Goal: Use online tool/utility: Utilize a website feature to perform a specific function

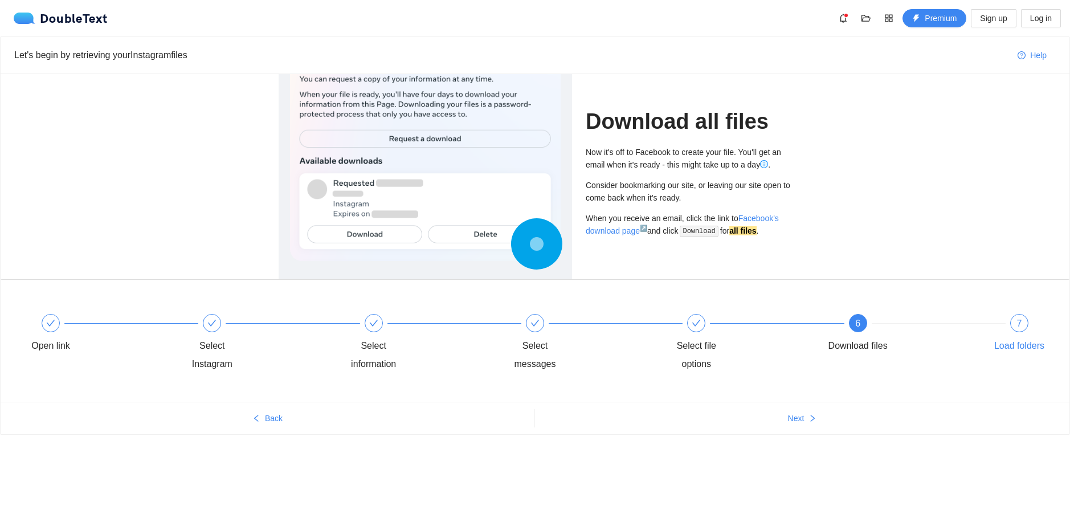
click at [999, 328] on div "7 Load folders" at bounding box center [1020, 334] width 66 height 41
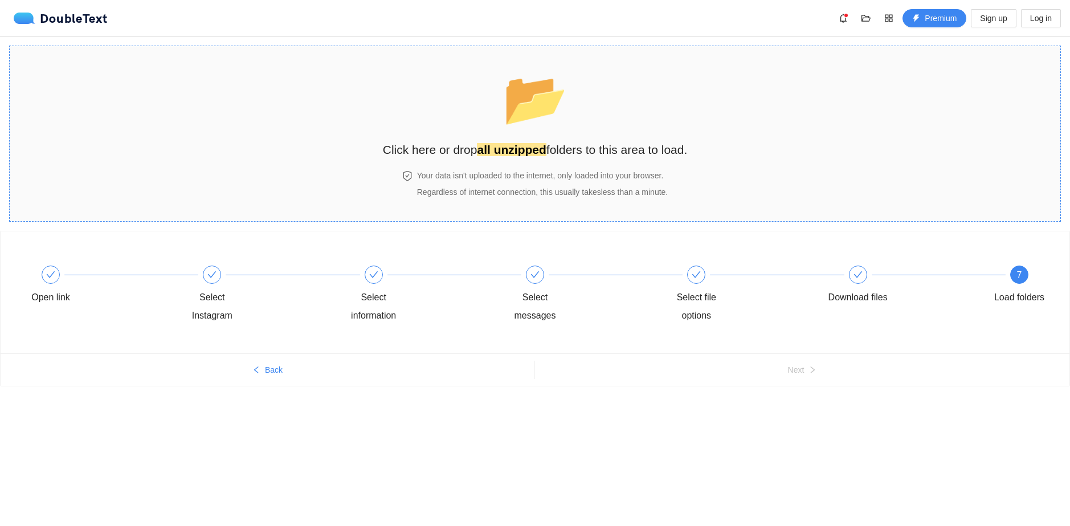
click at [528, 140] on h2 "Click here or drop all unzipped folders to this area to load." at bounding box center [535, 149] width 305 height 19
click at [552, 152] on h2 "Click here or drop all unzipped folders to this area to load." at bounding box center [535, 149] width 305 height 19
click at [568, 152] on h2 "Click here or drop all unzipped folders to this area to load." at bounding box center [535, 149] width 305 height 19
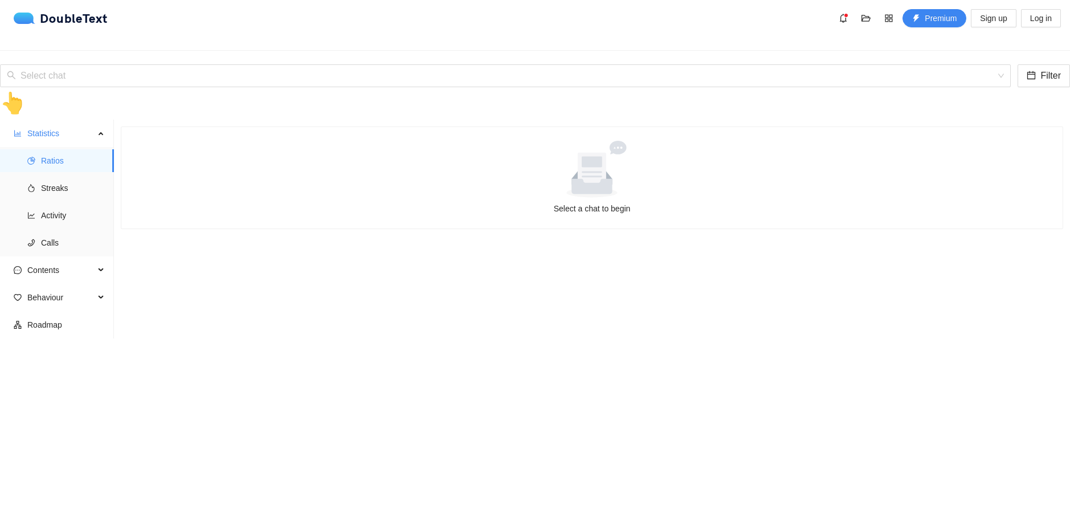
click at [627, 215] on div "Select a chat to begin" at bounding box center [592, 208] width 905 height 13
click at [580, 229] on div "Select a chat to begin" at bounding box center [592, 177] width 942 height 101
click at [521, 87] on div "👆" at bounding box center [535, 103] width 1070 height 32
click at [511, 87] on div "👆" at bounding box center [535, 103] width 1070 height 32
click at [136, 32] on div "DoubleText Premium Sign up Log in" at bounding box center [535, 18] width 1070 height 36
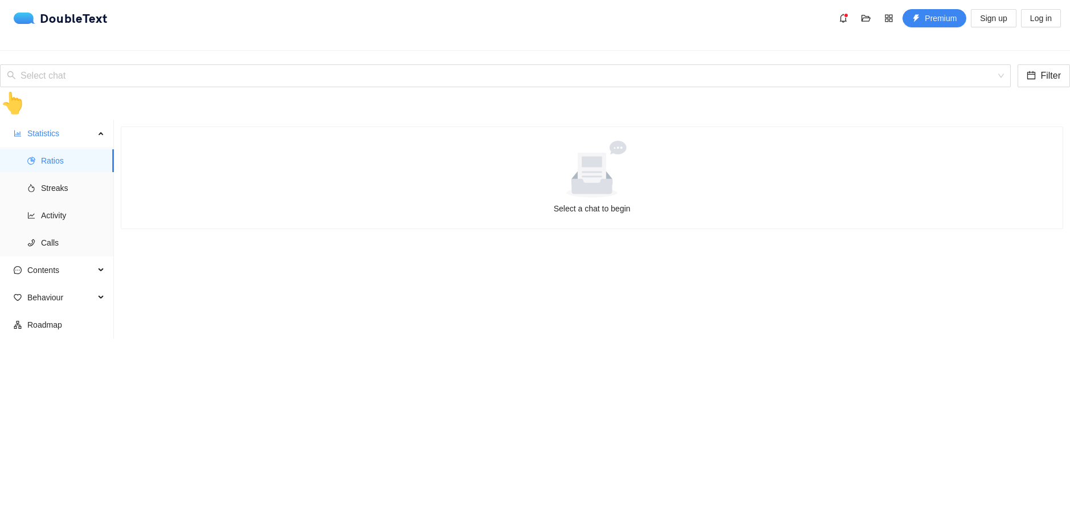
click at [127, 64] on div "Select chat Filter 👆" at bounding box center [535, 91] width 1070 height 55
click at [127, 65] on input "search" at bounding box center [501, 76] width 989 height 22
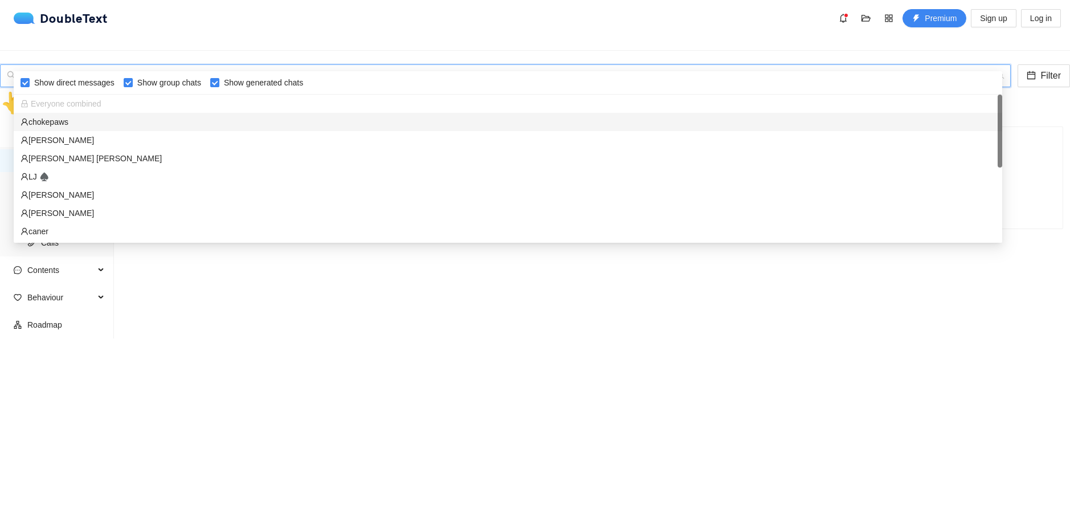
click at [101, 124] on div "chokepaws" at bounding box center [508, 122] width 975 height 13
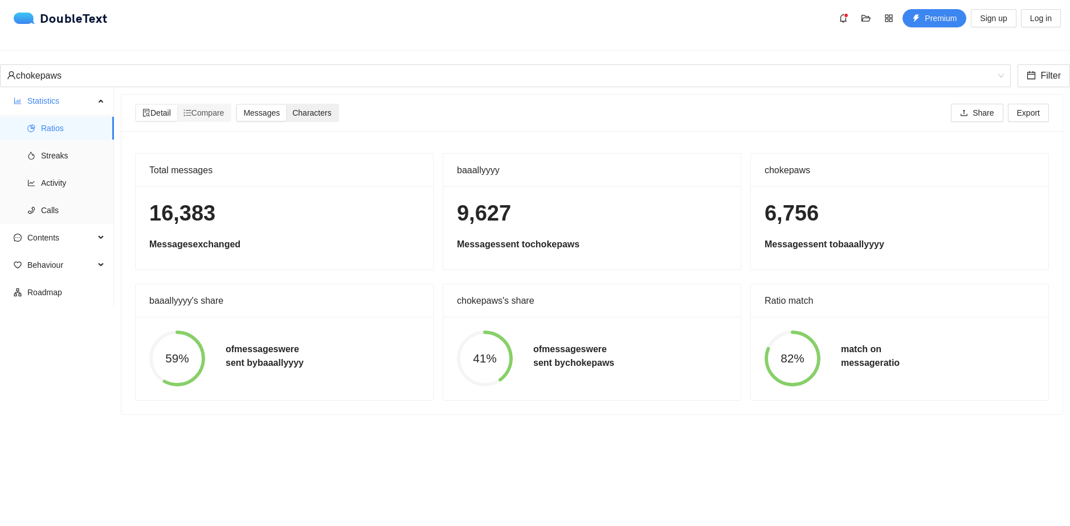
click at [320, 108] on span "Characters" at bounding box center [311, 112] width 39 height 9
click at [286, 105] on input "Characters" at bounding box center [286, 105] width 0 height 0
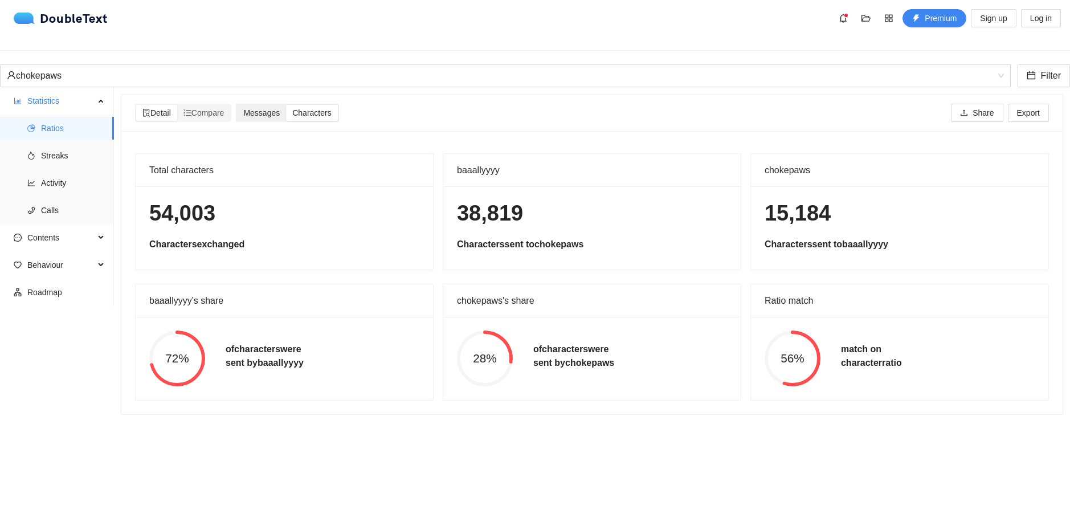
click at [280, 108] on span "Messages" at bounding box center [261, 112] width 36 height 9
click at [237, 105] on input "Messages" at bounding box center [237, 105] width 0 height 0
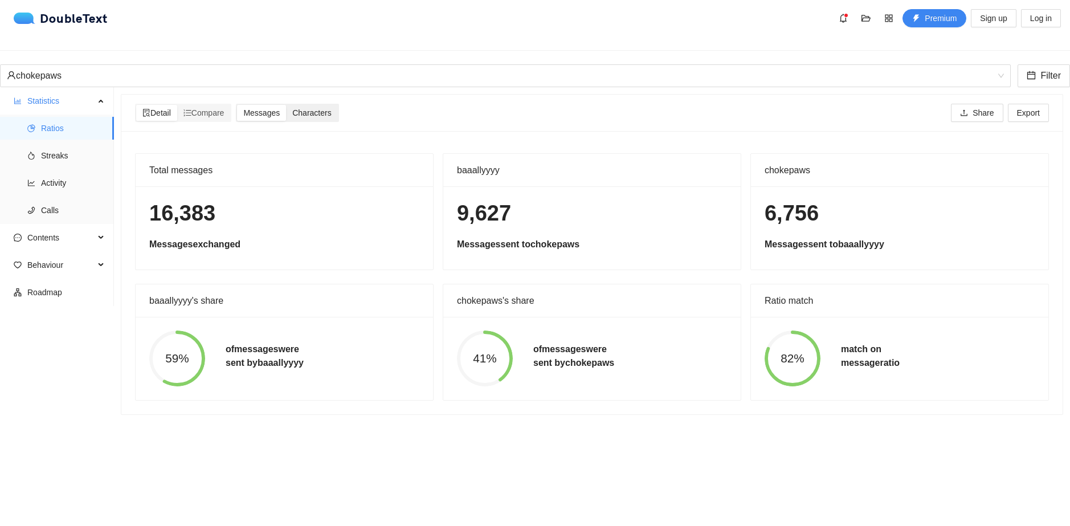
click at [312, 108] on span "Characters" at bounding box center [311, 112] width 39 height 9
click at [286, 105] on input "Characters" at bounding box center [286, 105] width 0 height 0
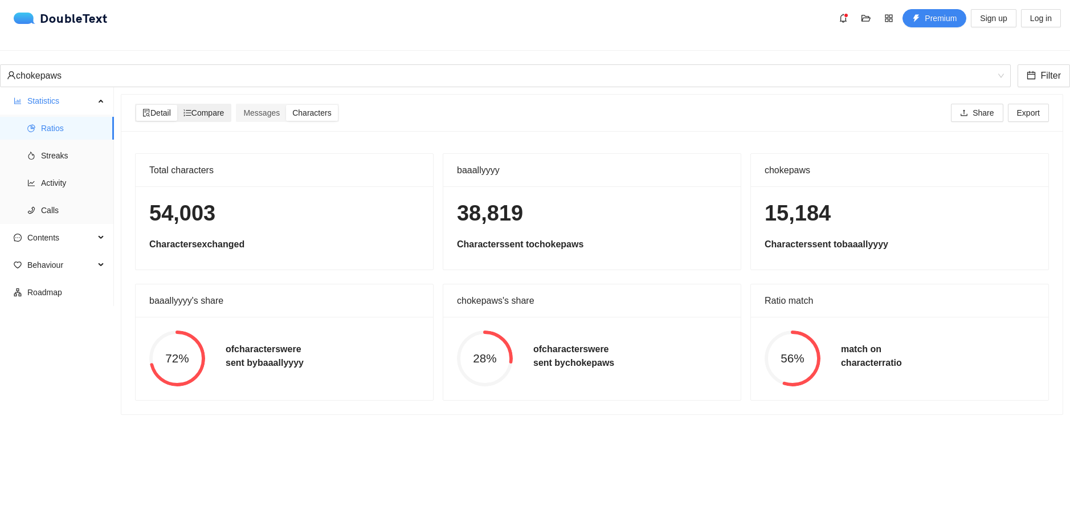
click at [208, 110] on div "Compare" at bounding box center [204, 113] width 54 height 16
click at [177, 105] on input "Compare" at bounding box center [177, 105] width 0 height 0
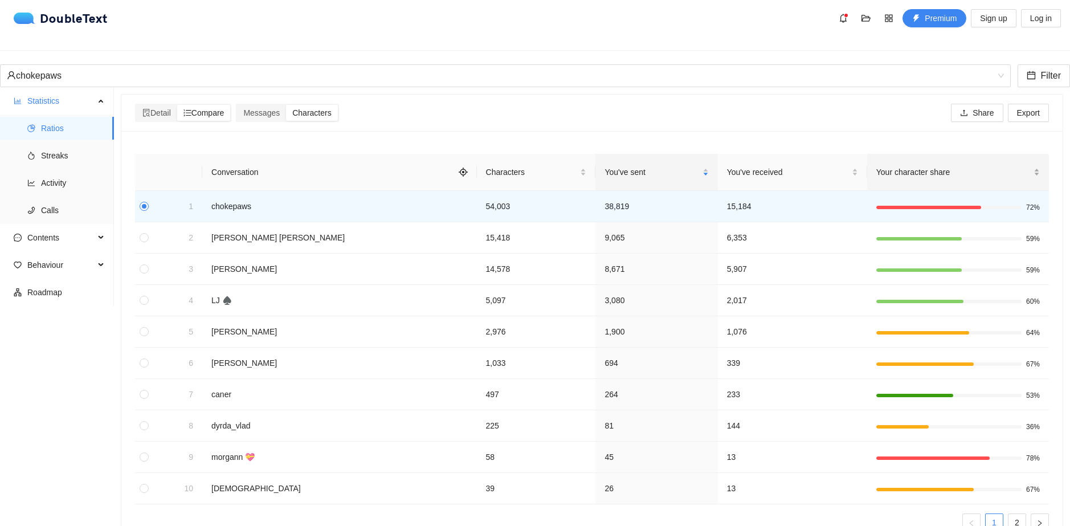
click at [877, 168] on span "Your character share" at bounding box center [954, 172] width 155 height 13
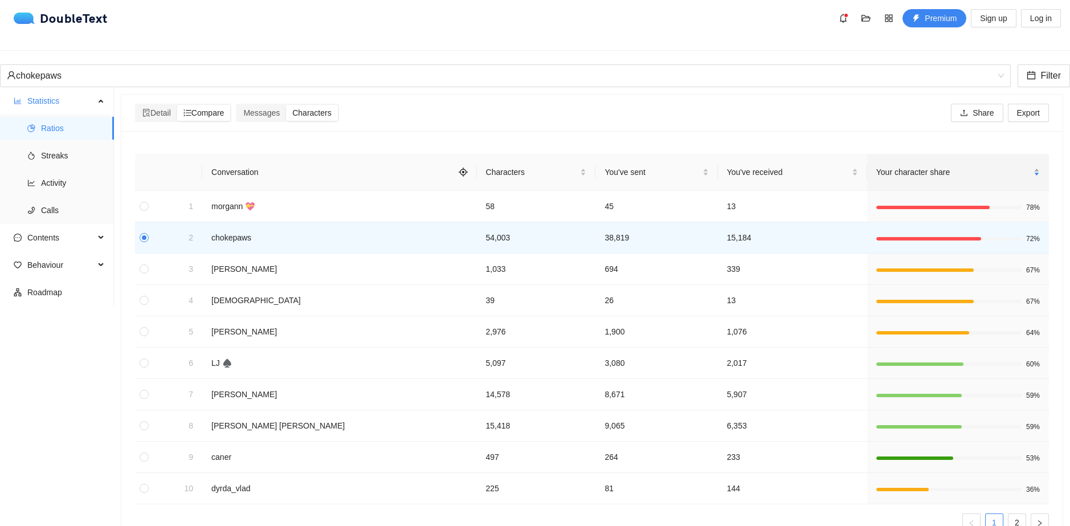
click at [877, 168] on span "Your character share" at bounding box center [954, 172] width 155 height 13
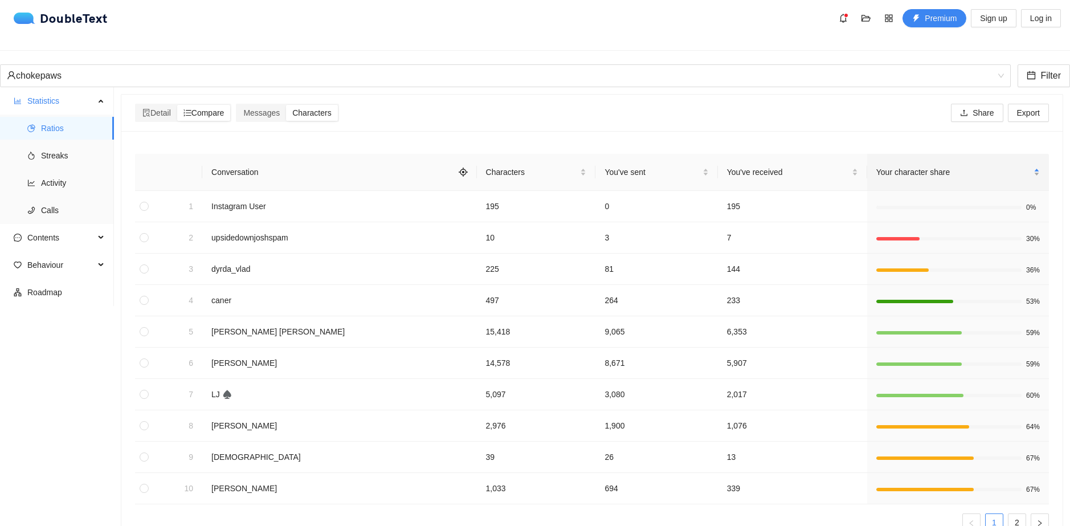
click at [877, 168] on span "Your character share" at bounding box center [954, 172] width 155 height 13
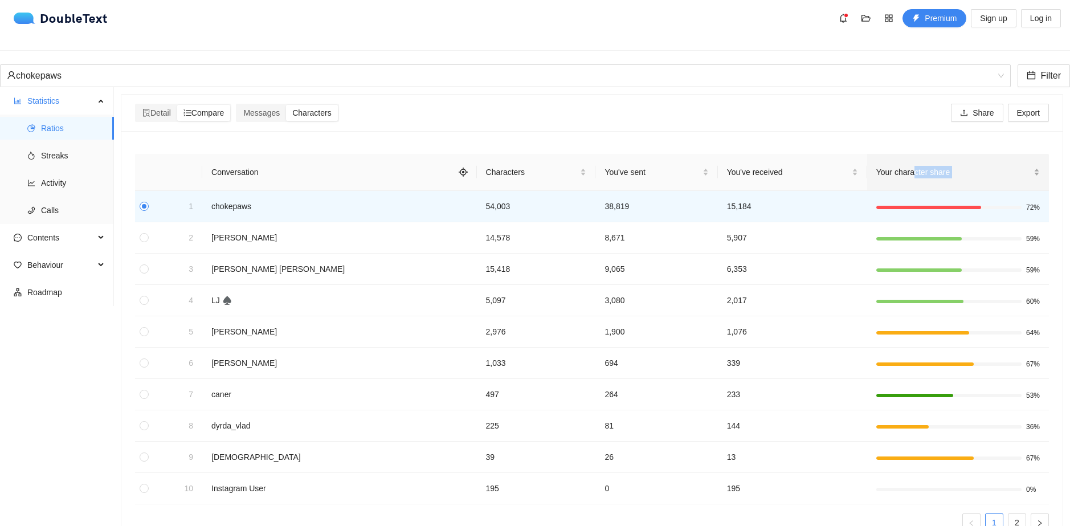
click at [877, 169] on div "Your character share" at bounding box center [959, 172] width 164 height 13
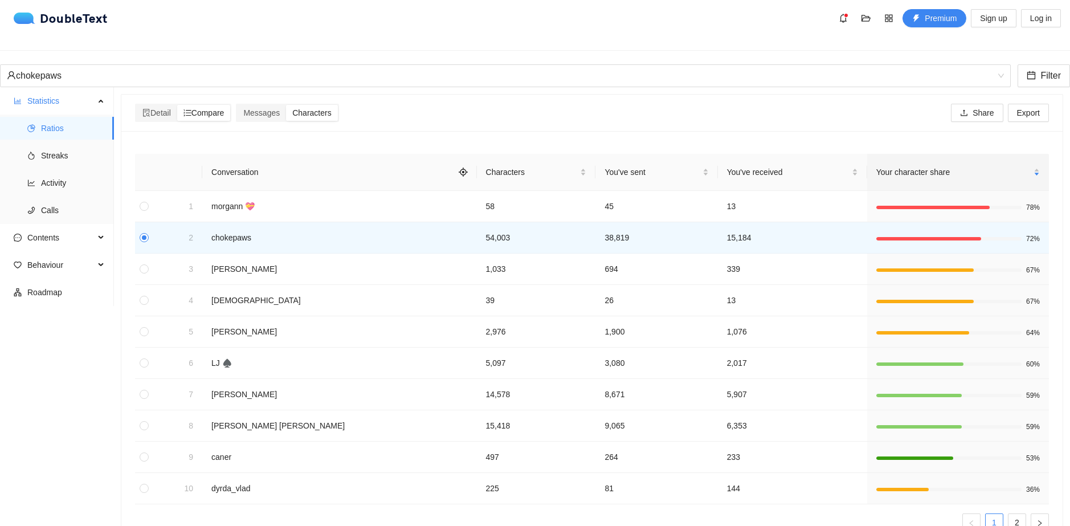
click at [614, 104] on div "Detail Compare Messages Characters Share Export" at bounding box center [592, 113] width 919 height 18
click at [877, 166] on span "Your character share" at bounding box center [954, 172] width 155 height 13
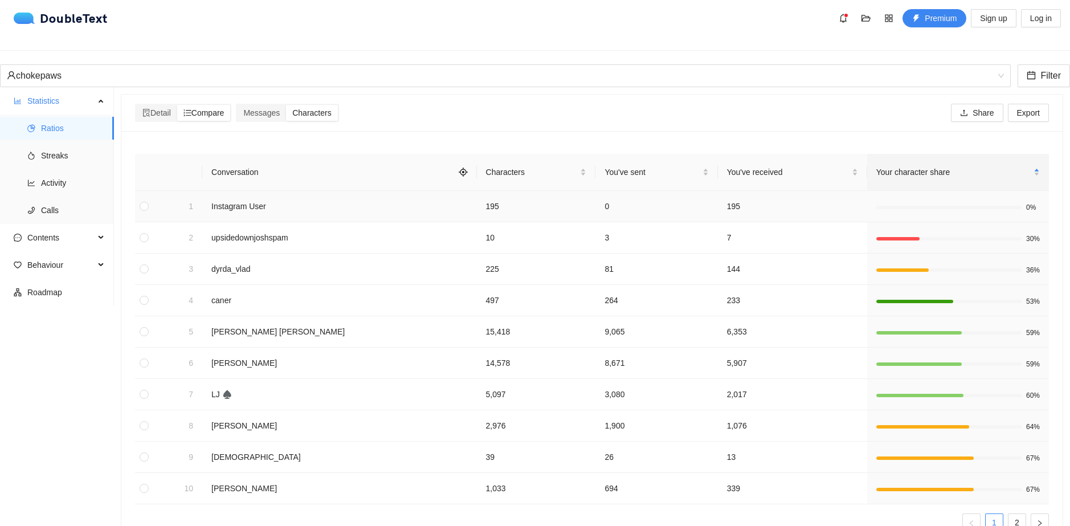
click at [205, 197] on td "Instagram User" at bounding box center [339, 206] width 274 height 31
click at [486, 166] on span "Characters" at bounding box center [532, 172] width 92 height 13
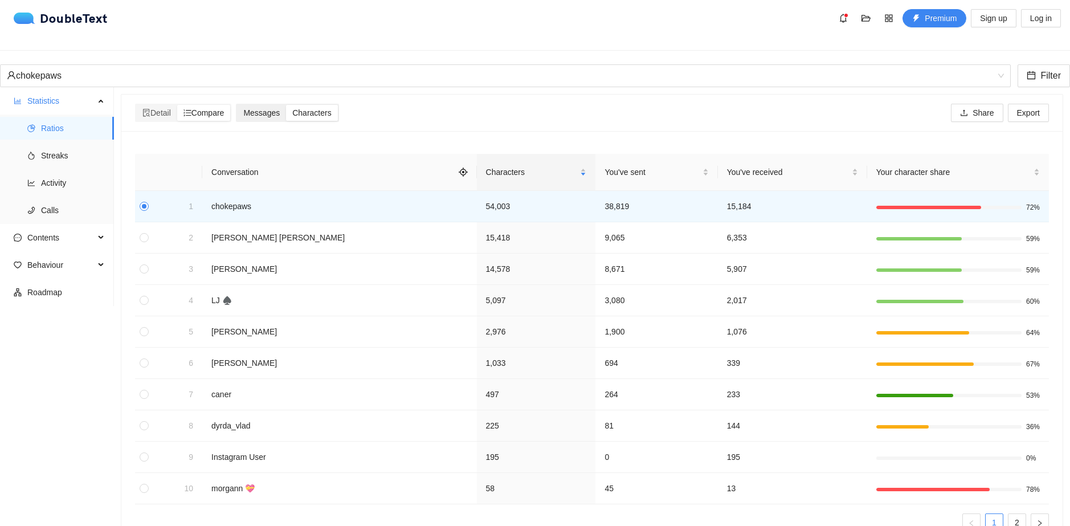
click at [275, 108] on span "Messages" at bounding box center [261, 112] width 36 height 9
click at [237, 105] on input "Messages" at bounding box center [237, 105] width 0 height 0
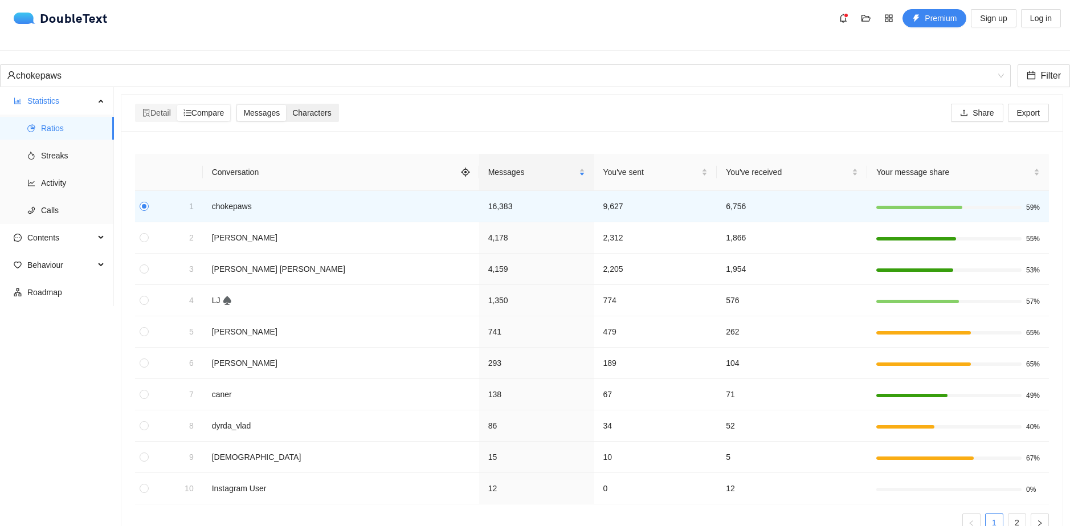
click at [302, 108] on span "Characters" at bounding box center [311, 112] width 39 height 9
click at [286, 105] on input "Characters" at bounding box center [286, 105] width 0 height 0
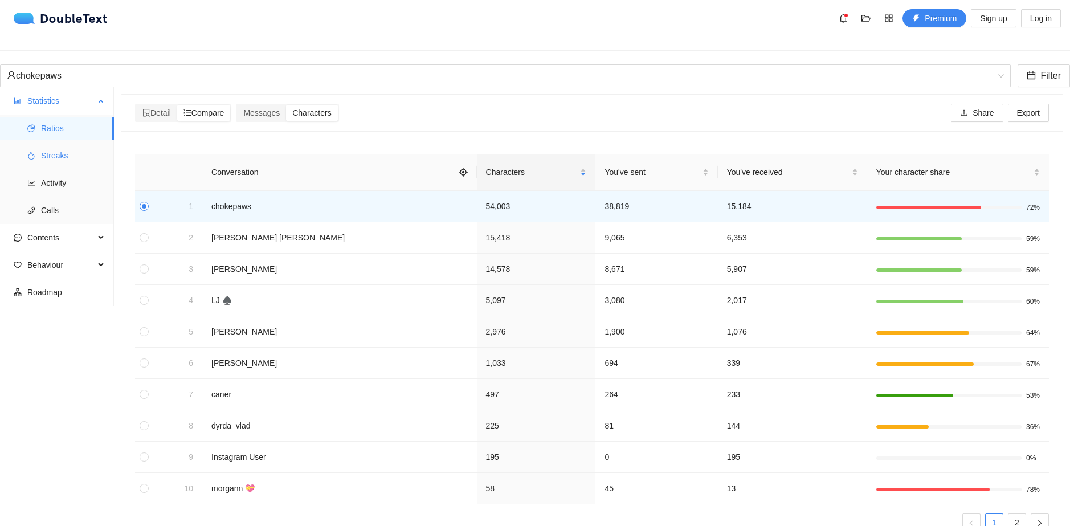
click at [80, 144] on span "Streaks" at bounding box center [73, 155] width 64 height 23
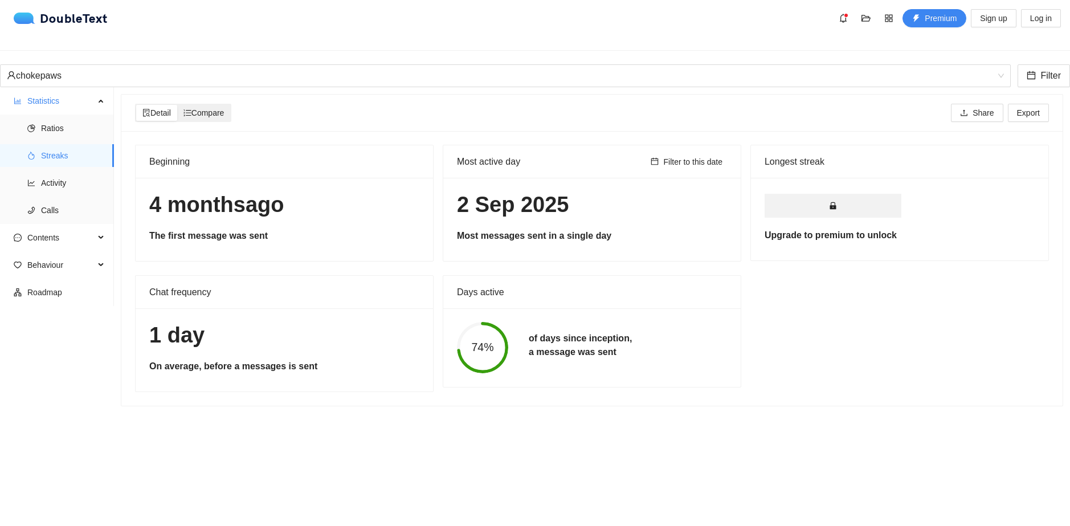
click at [217, 105] on div "Compare" at bounding box center [204, 113] width 54 height 16
click at [177, 105] on input "Compare" at bounding box center [177, 105] width 0 height 0
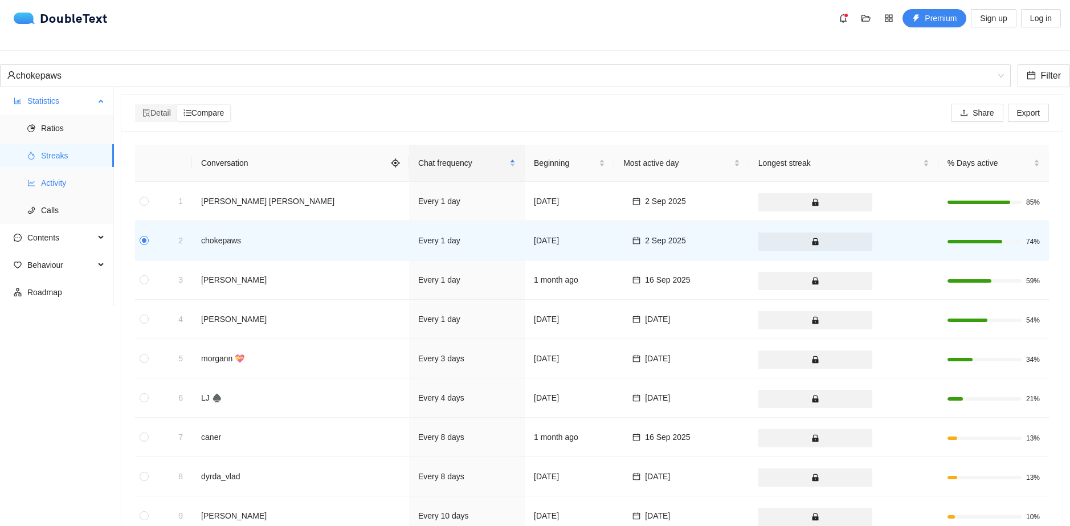
click at [61, 172] on span "Activity" at bounding box center [73, 183] width 64 height 23
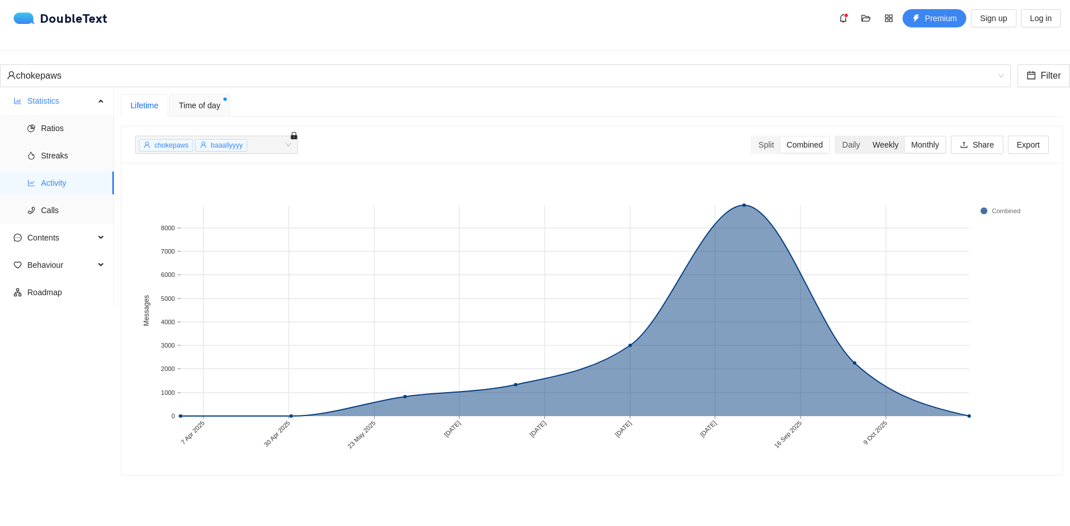
click at [877, 137] on div "Weekly" at bounding box center [885, 145] width 39 height 16
click at [866, 137] on input "Weekly" at bounding box center [866, 137] width 0 height 0
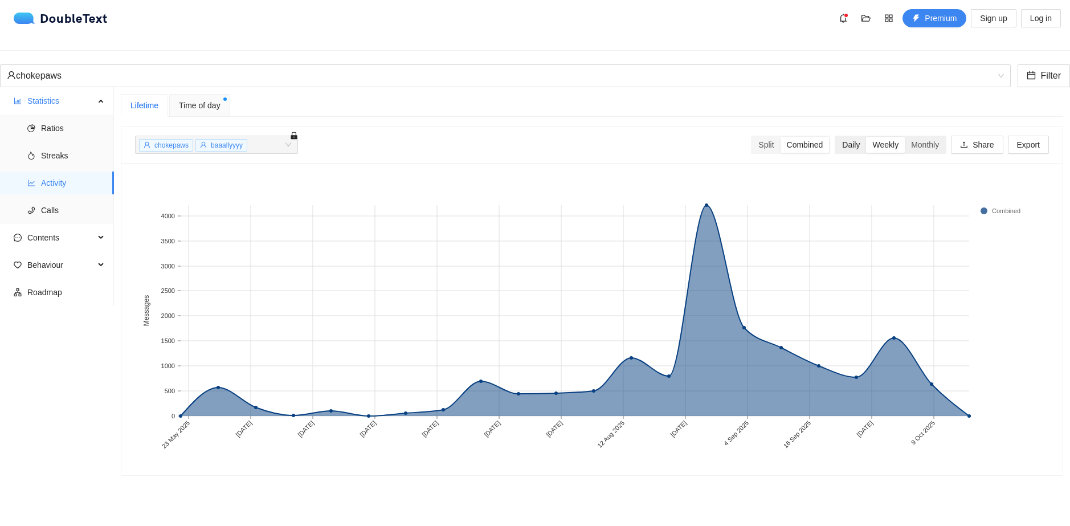
click at [842, 137] on div "Daily" at bounding box center [851, 145] width 30 height 16
click at [836, 137] on input "Daily" at bounding box center [836, 137] width 0 height 0
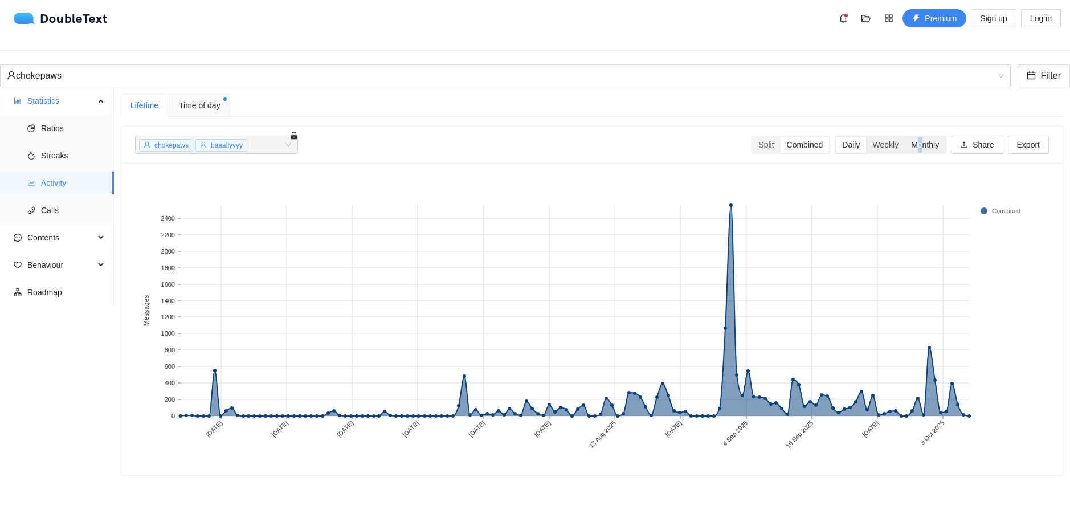
click at [912, 138] on div "Monthly" at bounding box center [925, 145] width 40 height 16
click at [234, 140] on span "baaallyyyy" at bounding box center [221, 145] width 52 height 13
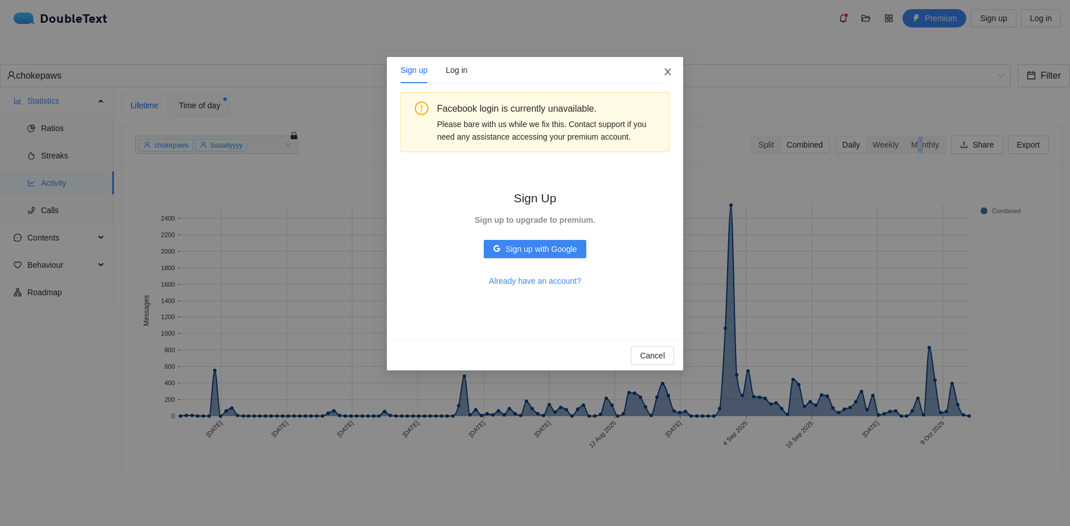
click at [663, 71] on span "Close" at bounding box center [668, 72] width 31 height 31
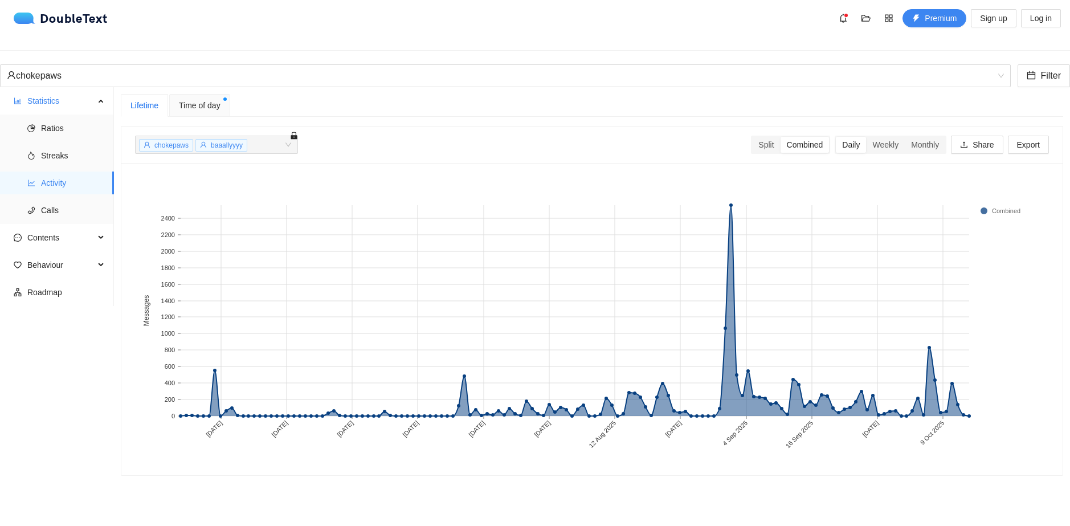
click at [214, 99] on span "Time of day" at bounding box center [200, 105] width 42 height 13
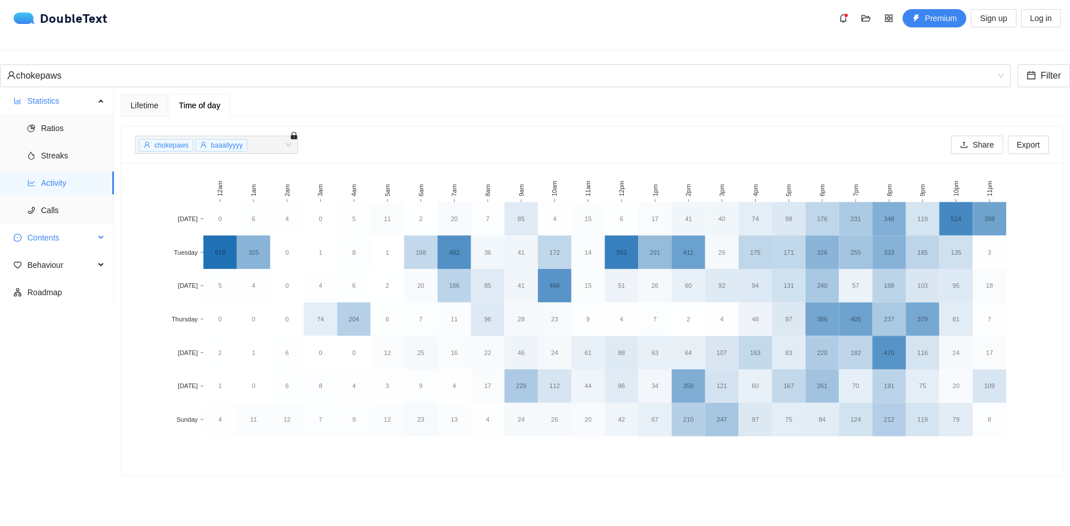
click at [32, 226] on span "Contents" at bounding box center [60, 237] width 67 height 23
click at [76, 336] on span "Behaviour" at bounding box center [60, 347] width 67 height 23
click at [73, 363] on span "Engagement" at bounding box center [73, 374] width 64 height 23
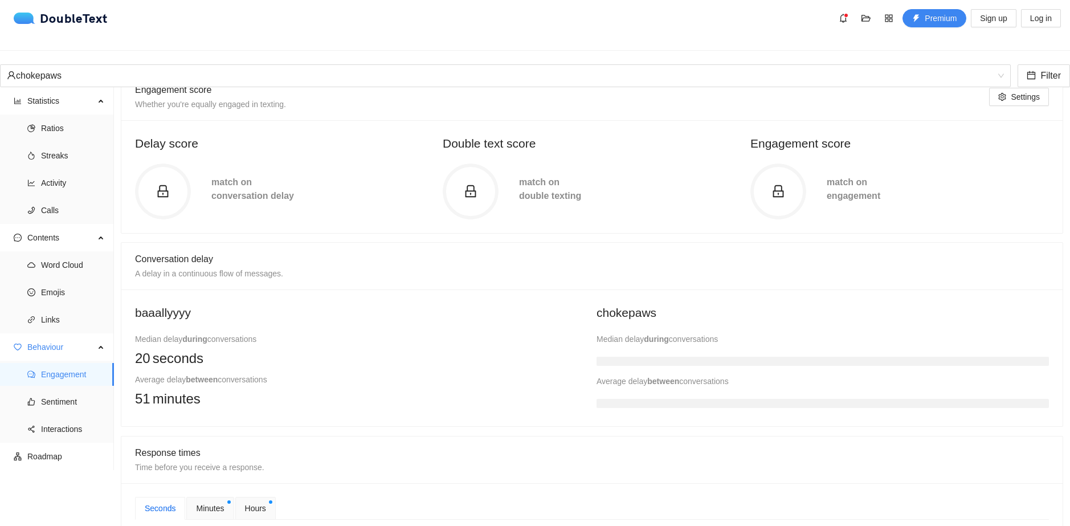
scroll to position [114, 0]
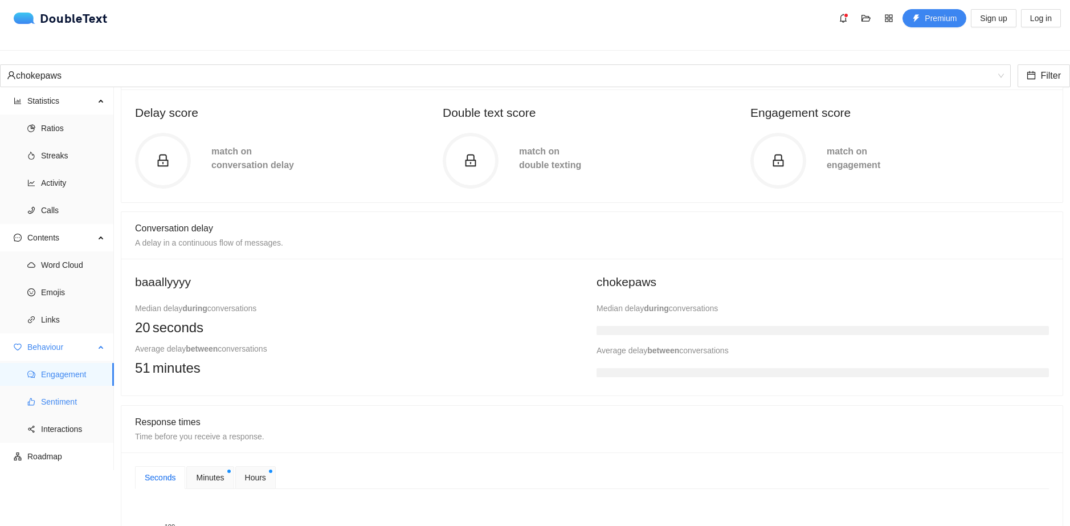
click at [87, 390] on span "Sentiment" at bounding box center [73, 401] width 64 height 23
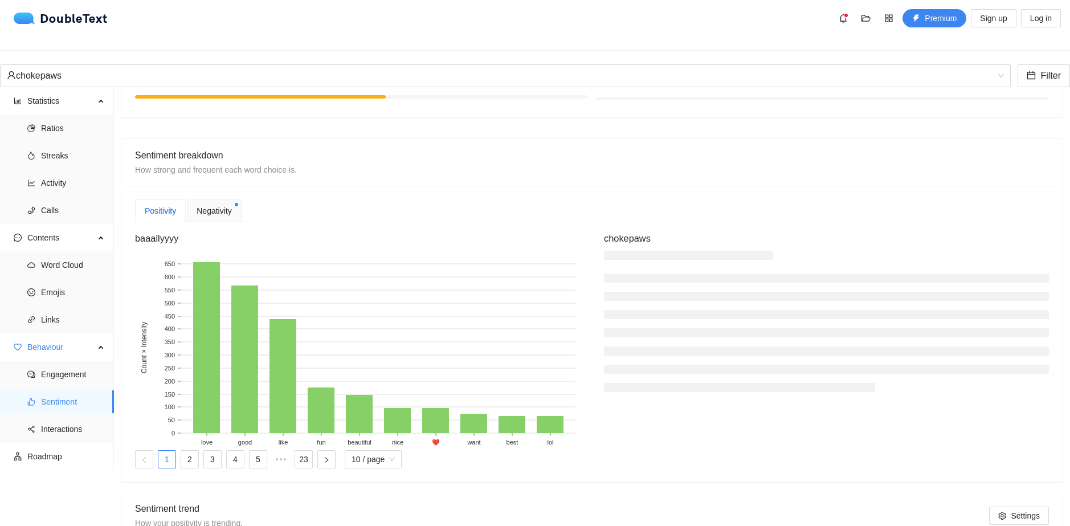
scroll to position [228, 0]
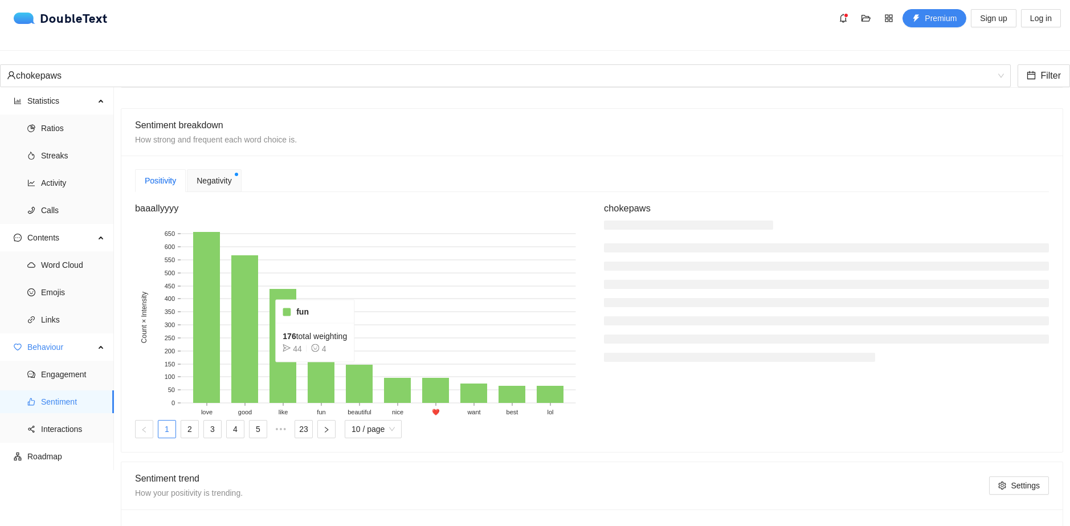
click at [317, 374] on rect at bounding box center [321, 380] width 27 height 46
click at [312, 438] on link "23" at bounding box center [303, 429] width 17 height 17
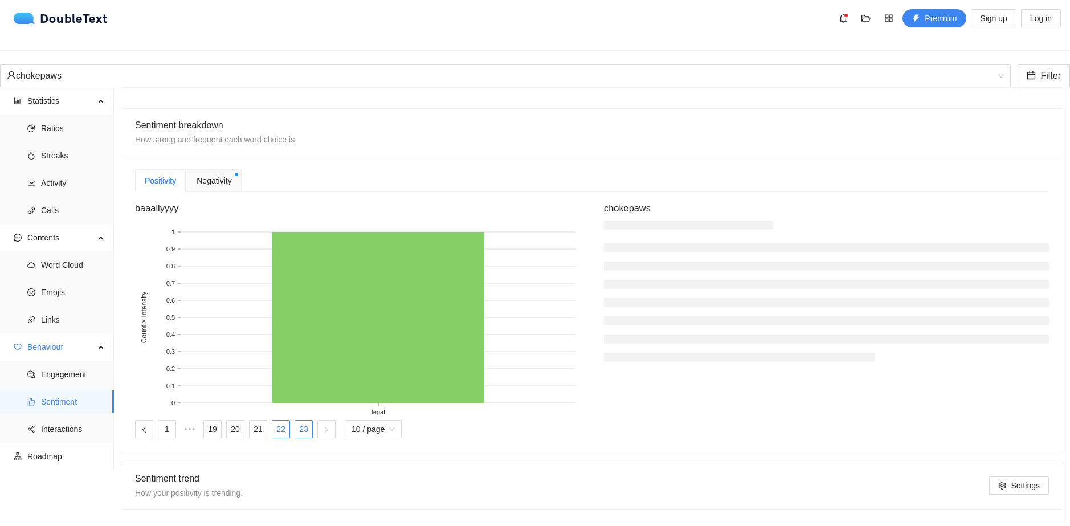
click at [290, 438] on link "22" at bounding box center [280, 429] width 17 height 17
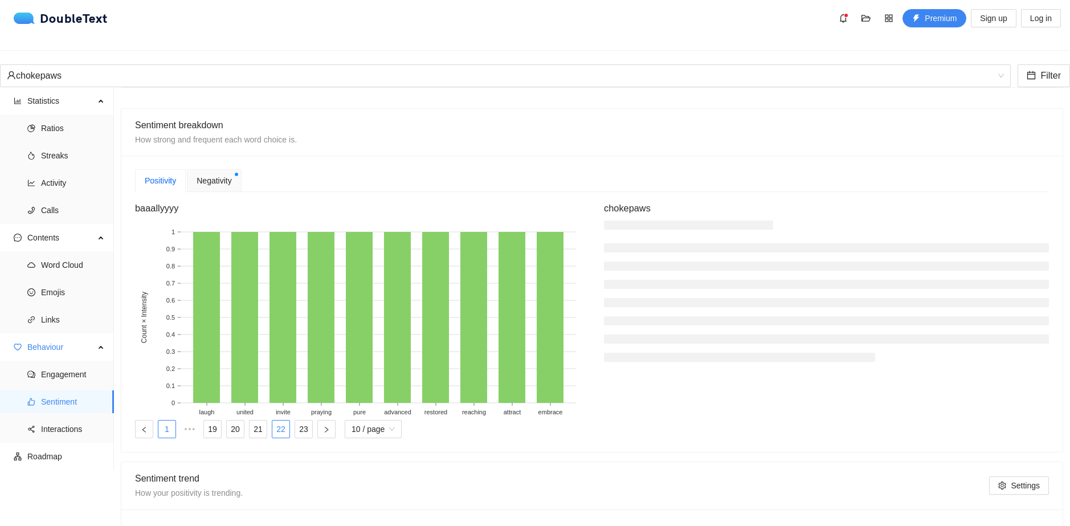
click at [176, 438] on link "1" at bounding box center [166, 429] width 17 height 17
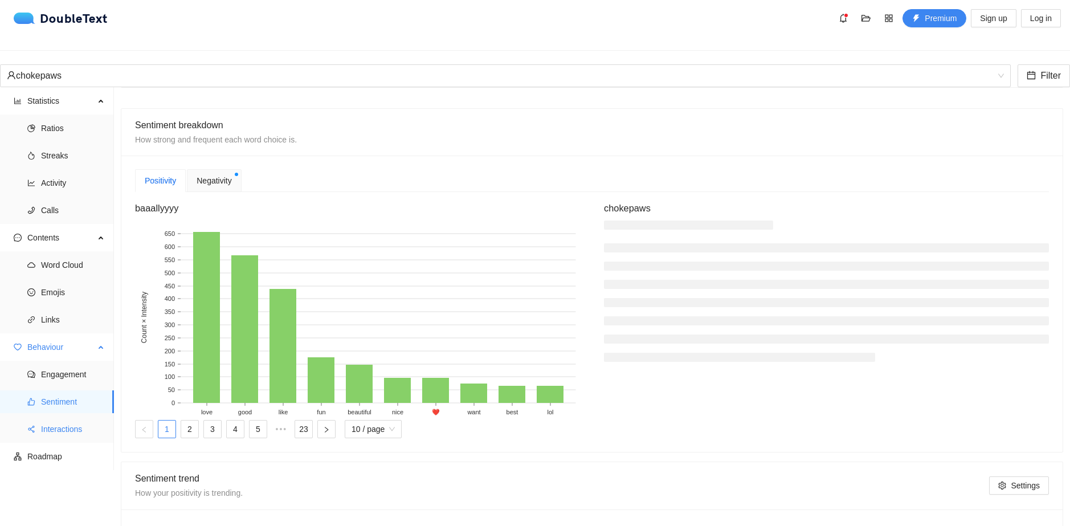
click at [79, 418] on span "Interactions" at bounding box center [73, 429] width 64 height 23
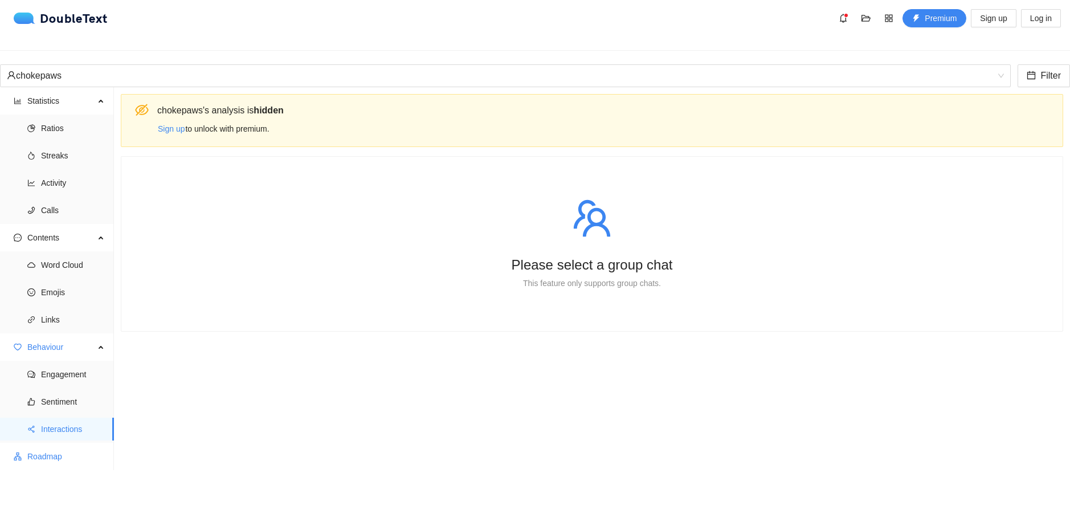
click at [70, 446] on span "Roadmap" at bounding box center [66, 456] width 78 height 23
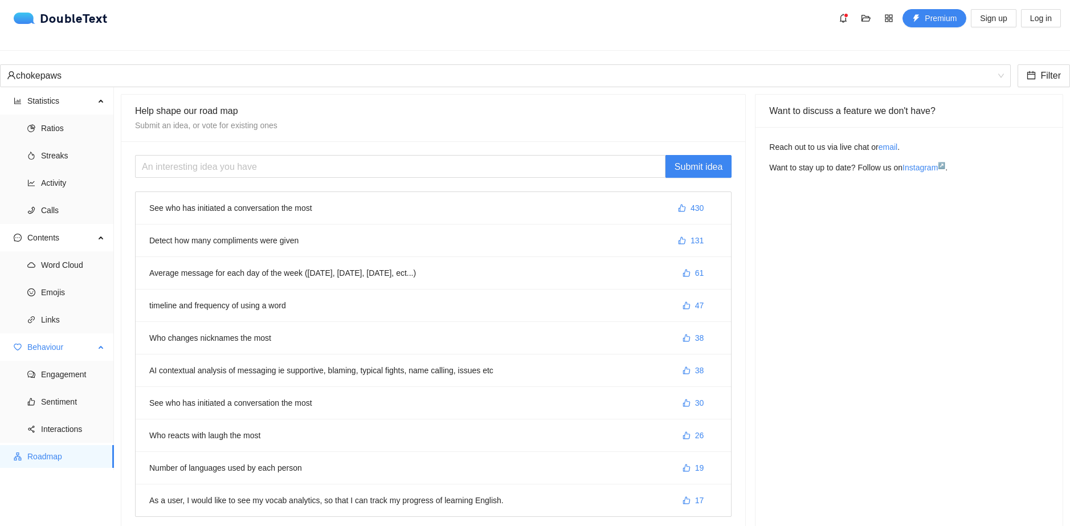
click at [67, 342] on span "Behaviour" at bounding box center [60, 347] width 67 height 23
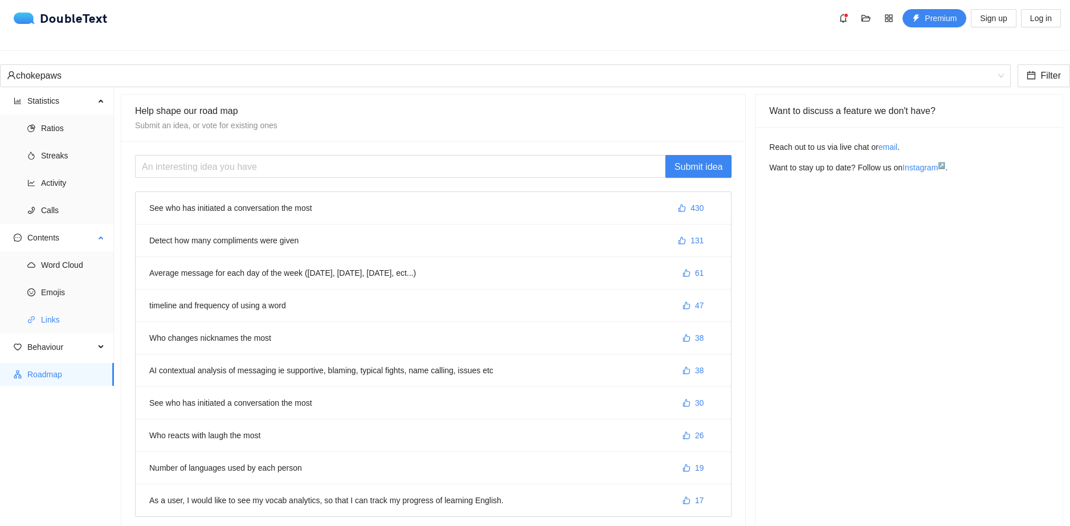
click at [71, 311] on span "Links" at bounding box center [73, 319] width 64 height 23
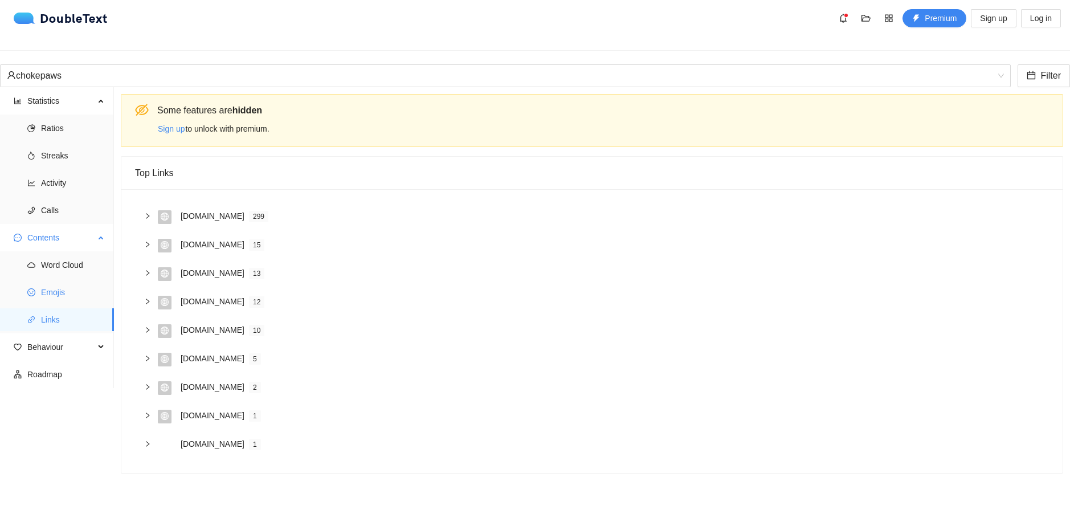
click at [75, 281] on span "Emojis" at bounding box center [73, 292] width 64 height 23
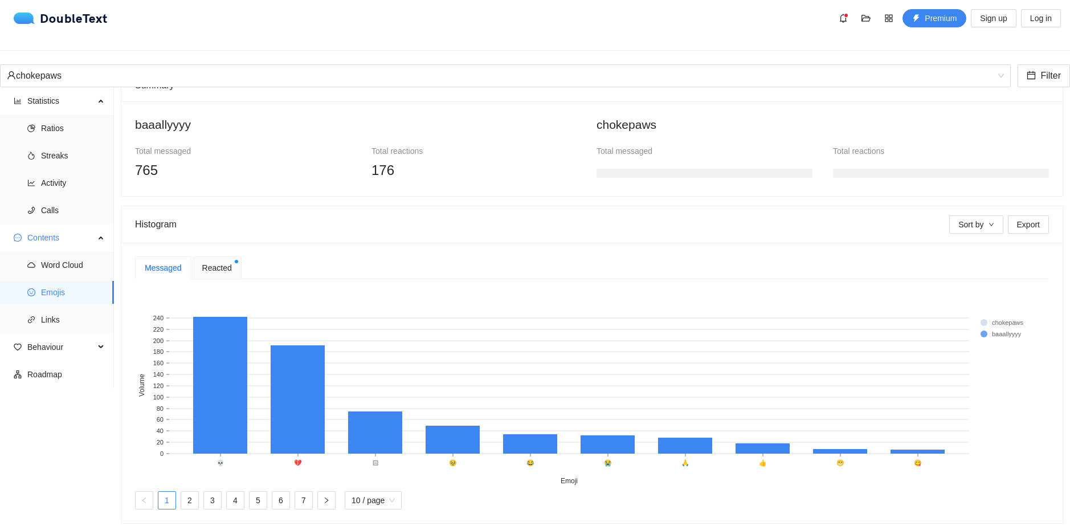
scroll to position [116, 0]
click at [64, 256] on span "Word Cloud" at bounding box center [73, 265] width 64 height 23
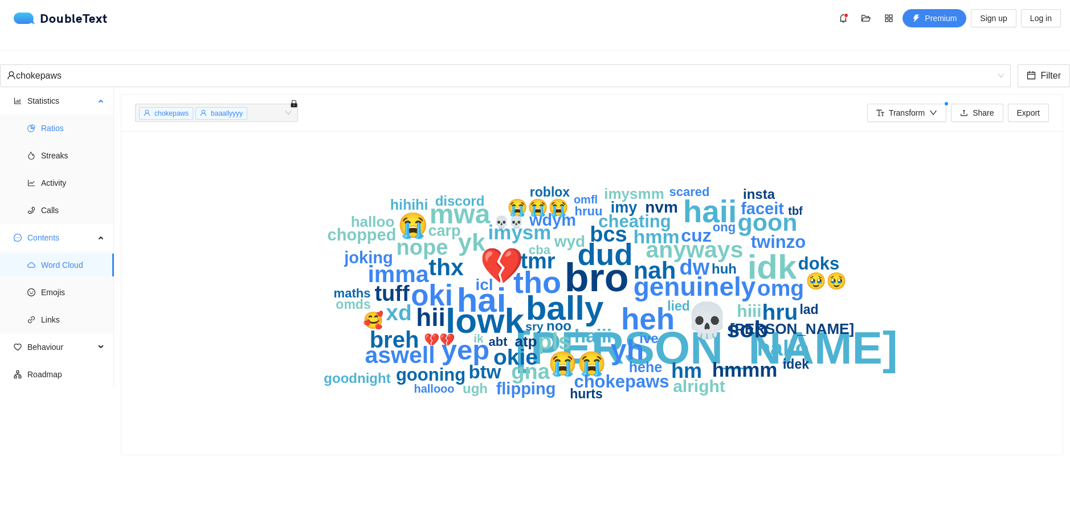
click at [56, 117] on span "Ratios" at bounding box center [73, 128] width 64 height 23
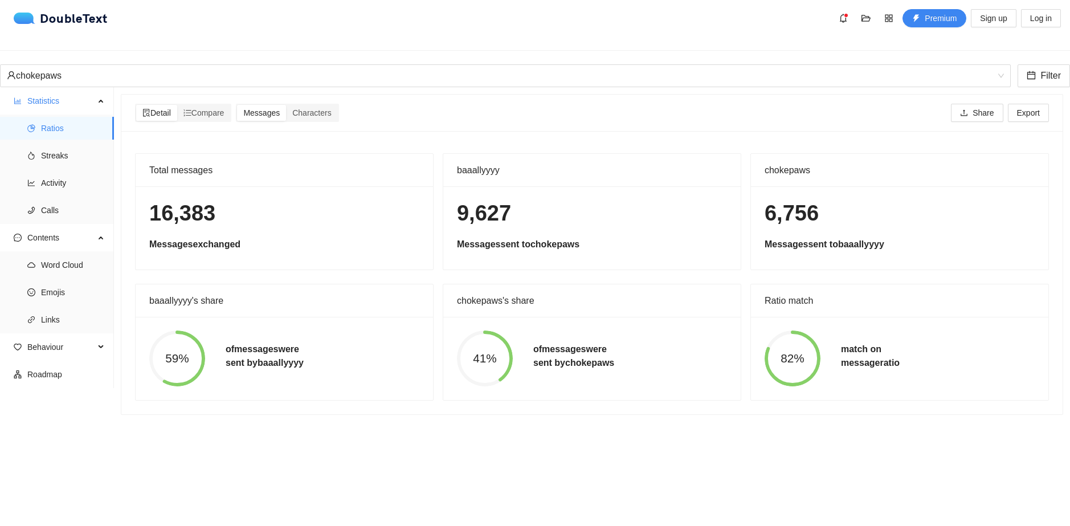
click at [169, 71] on div "chokepaws Filter" at bounding box center [535, 75] width 1070 height 23
click at [176, 65] on div "chokepaws" at bounding box center [500, 76] width 987 height 22
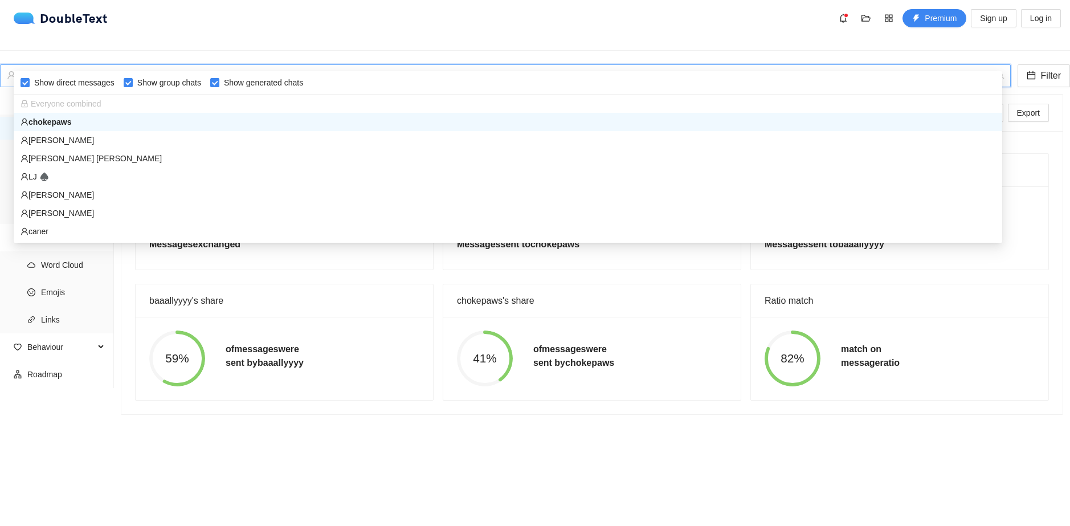
drag, startPoint x: 129, startPoint y: 101, endPoint x: 121, endPoint y: 137, distance: 36.2
click at [123, 133] on div "Everyone combined chokepaws [PERSON_NAME] [PERSON_NAME] LJ ♠️ [PERSON_NAME] [PE…" at bounding box center [508, 186] width 989 height 182
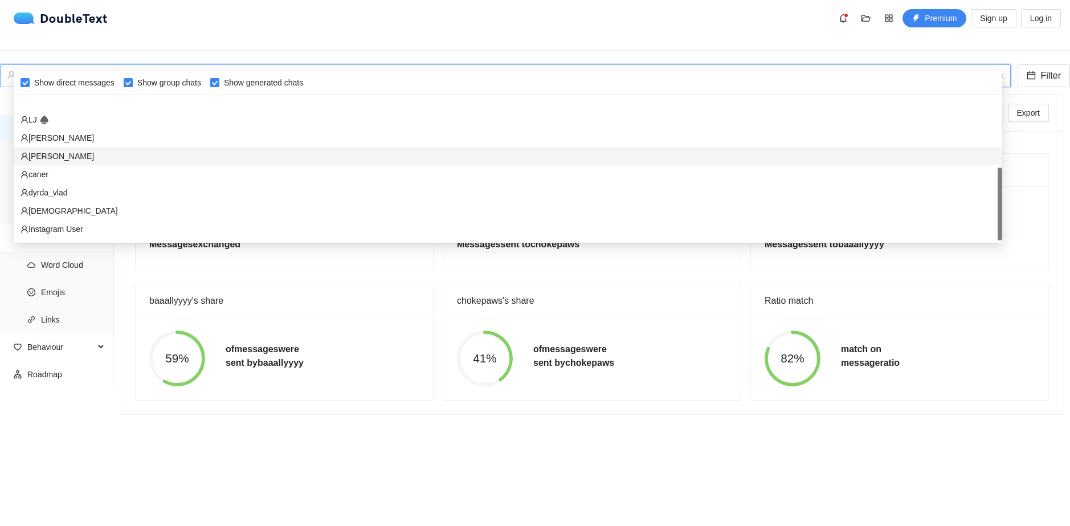
scroll to position [91, 0]
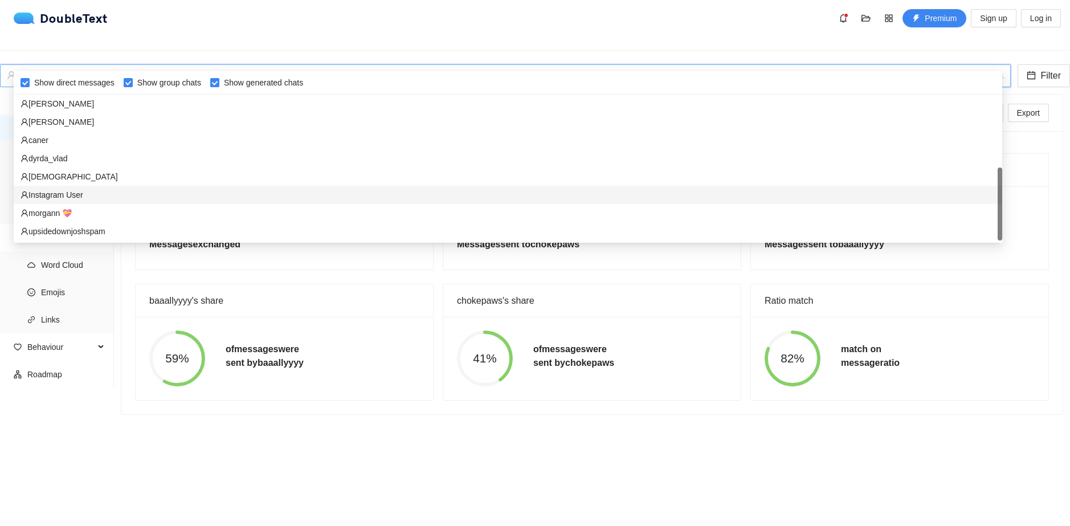
click at [91, 197] on div "Instagram User" at bounding box center [508, 195] width 975 height 13
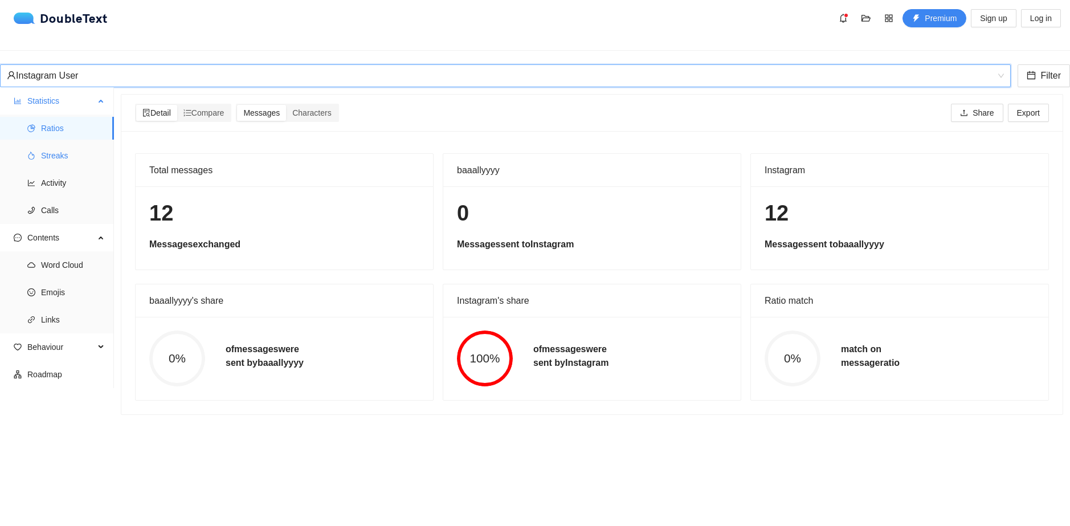
click at [55, 144] on span "Streaks" at bounding box center [73, 155] width 64 height 23
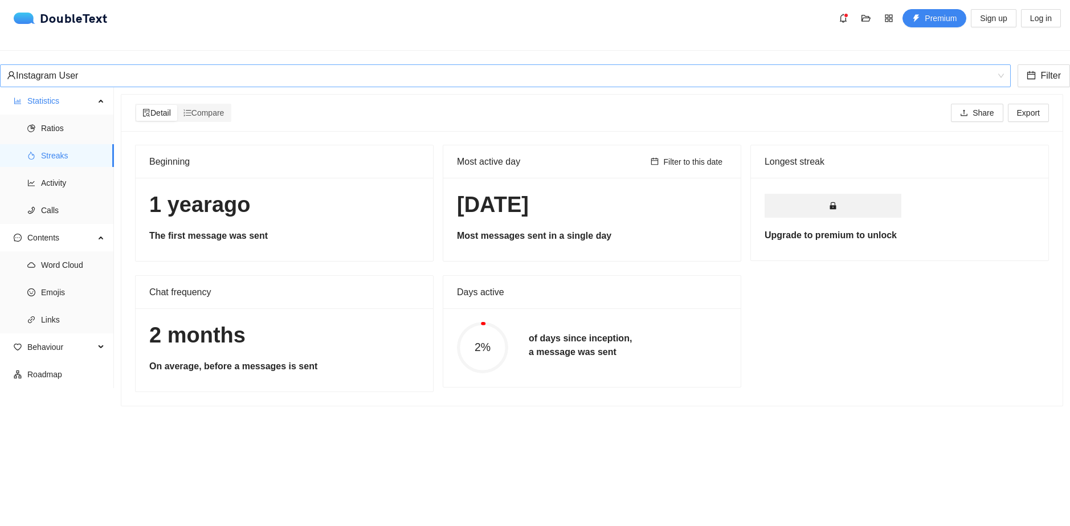
click at [208, 65] on div "Instagram User" at bounding box center [500, 76] width 987 height 22
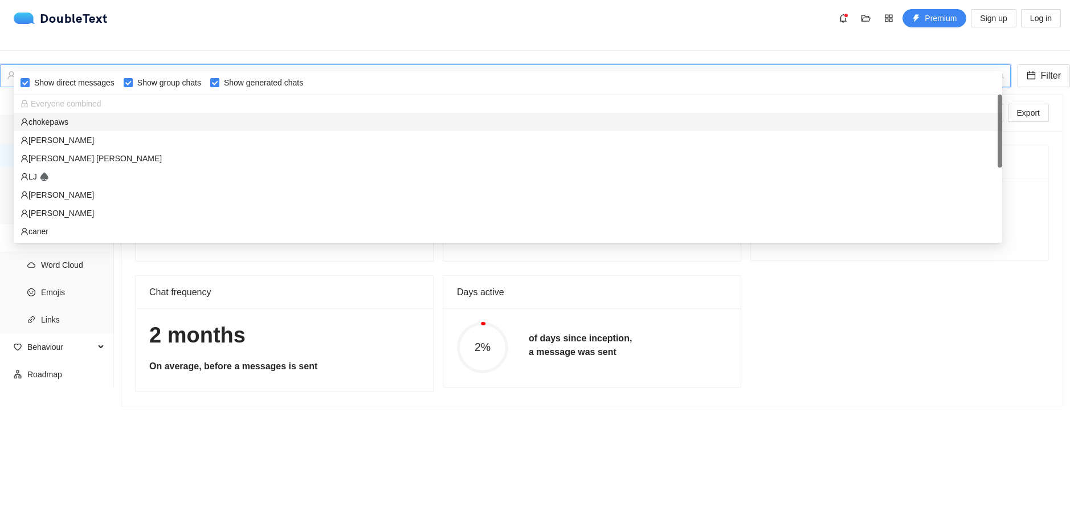
scroll to position [57, 0]
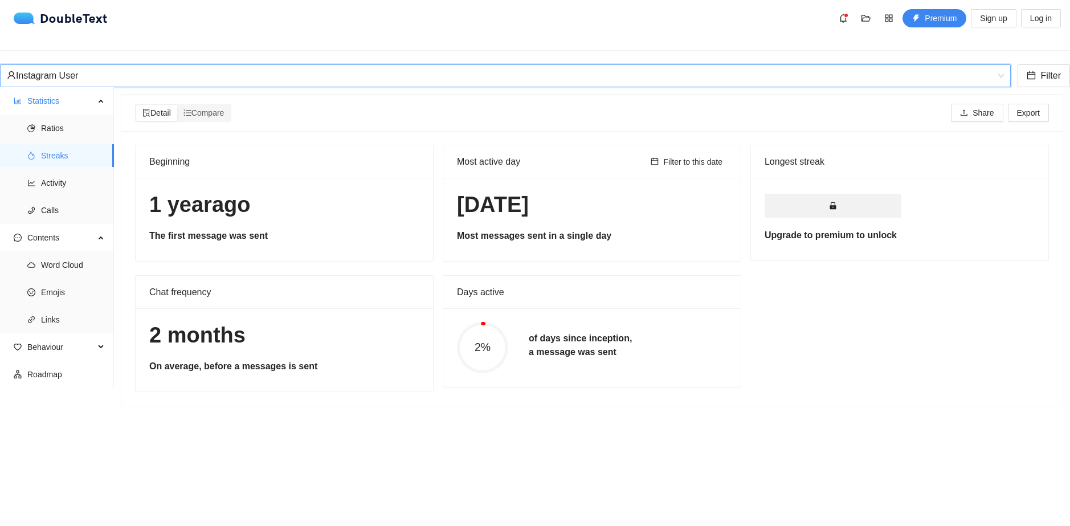
click at [182, 65] on div "Instagram User" at bounding box center [500, 76] width 987 height 22
click at [855, 16] on div "Premium Sign up Log in" at bounding box center [947, 18] width 227 height 18
click at [853, 18] on button "button" at bounding box center [843, 18] width 18 height 18
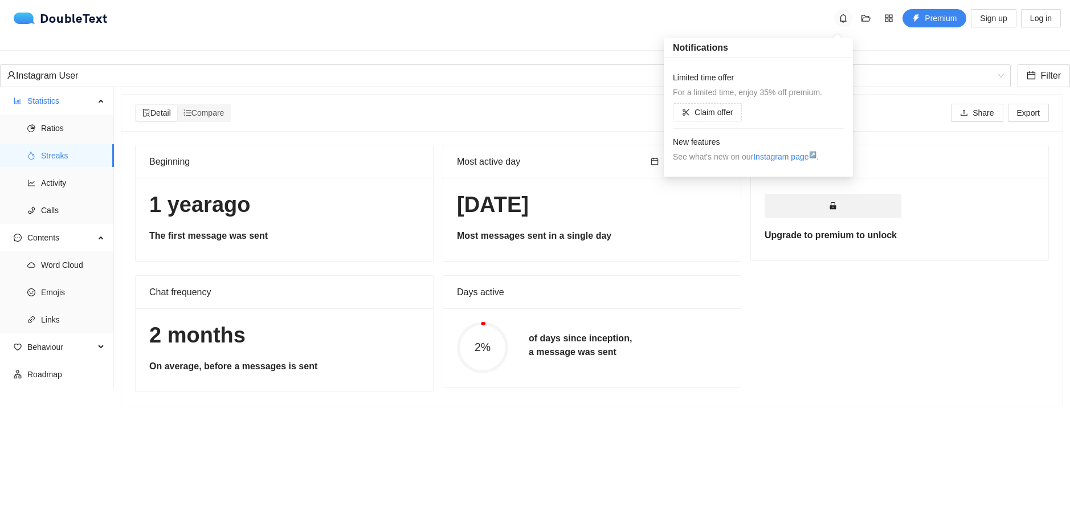
click at [853, 18] on button "button" at bounding box center [843, 18] width 18 height 18
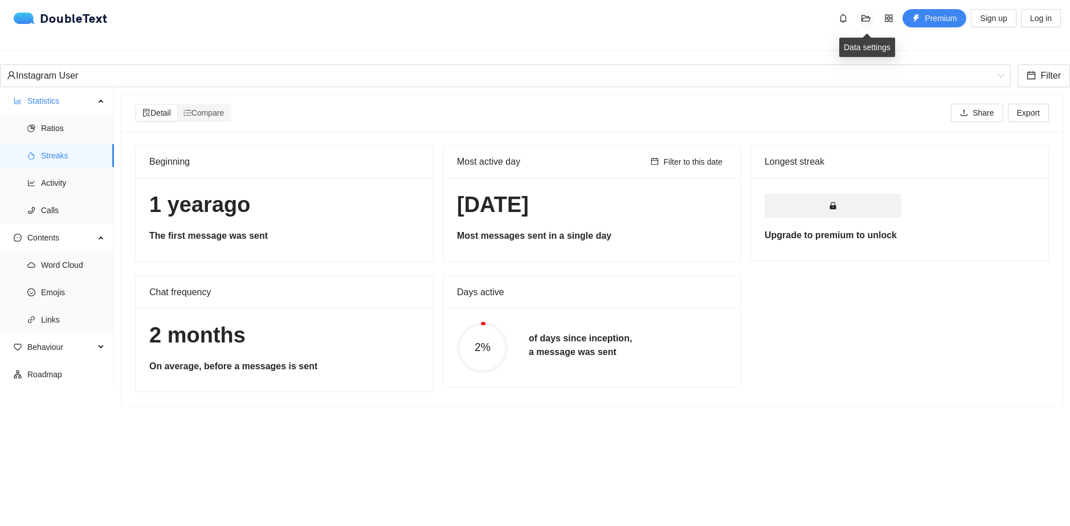
click at [858, 21] on span "folder-open" at bounding box center [866, 18] width 17 height 9
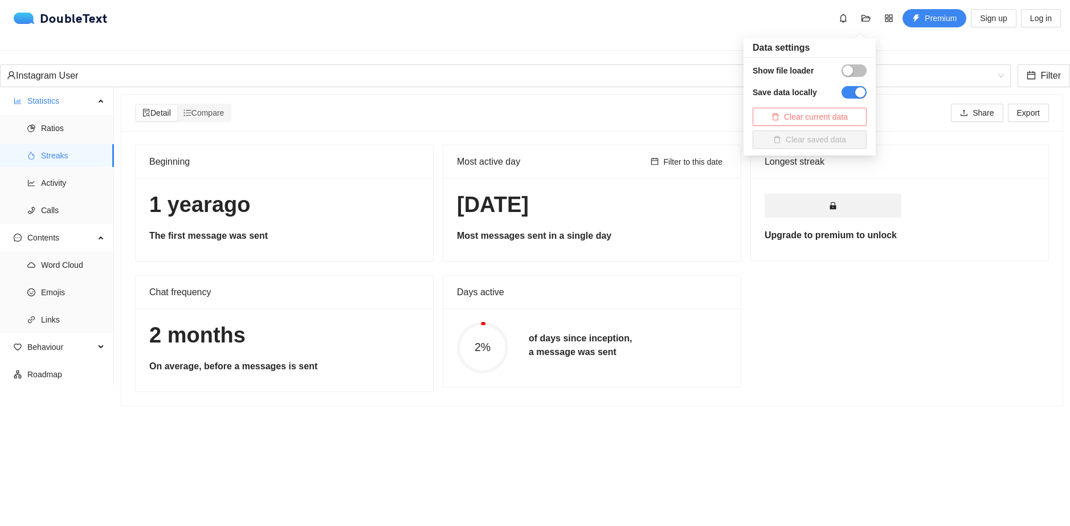
click at [824, 119] on span "Clear current data" at bounding box center [816, 117] width 64 height 13
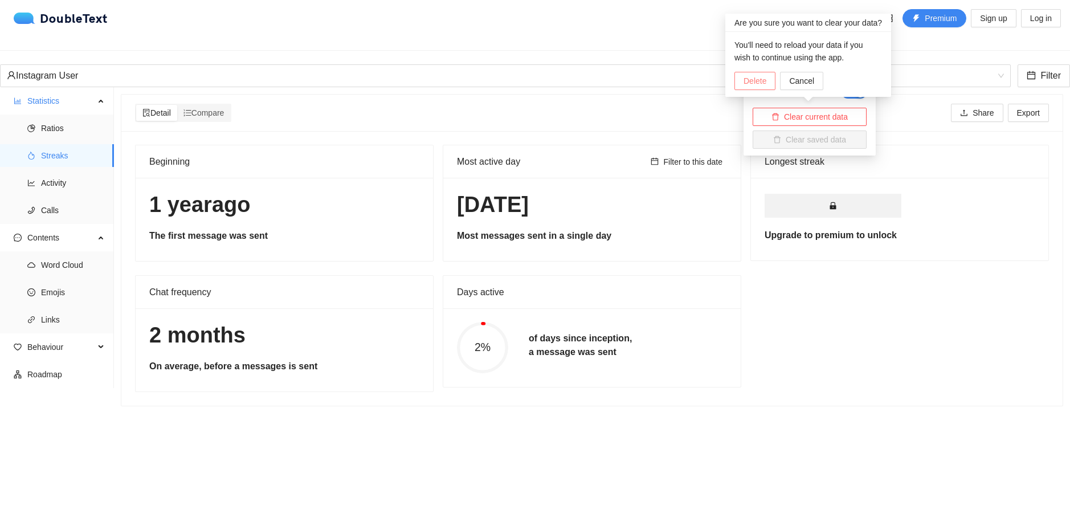
click at [757, 84] on span "Delete" at bounding box center [755, 81] width 23 height 13
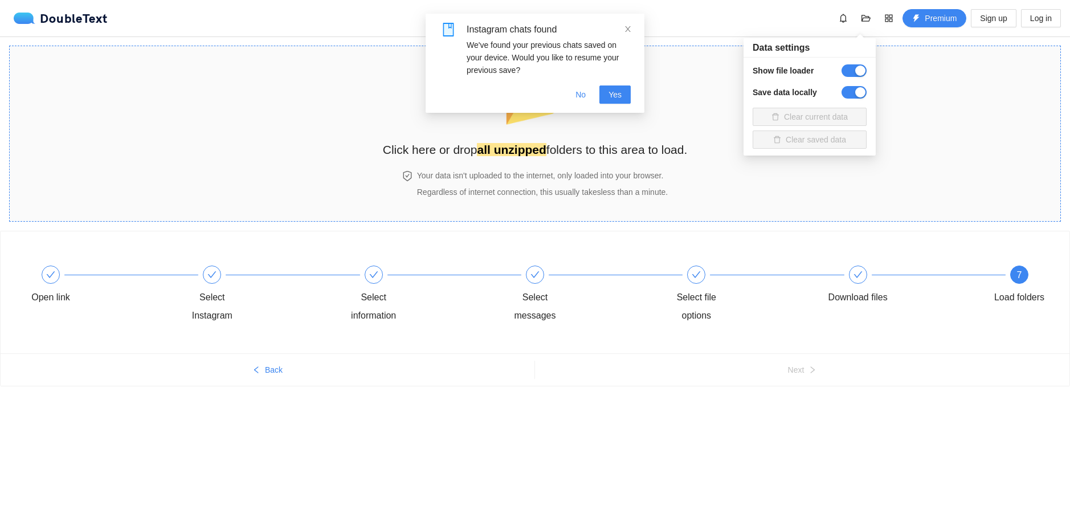
click at [650, 157] on h2 "Click here or drop all unzipped folders to this area to load." at bounding box center [535, 149] width 305 height 19
click at [637, 26] on div "Instagram chats found We've found your previous chats saved on your device. Wou…" at bounding box center [535, 63] width 219 height 99
click at [581, 93] on span "No" at bounding box center [581, 94] width 10 height 13
